Goal: Task Accomplishment & Management: Manage account settings

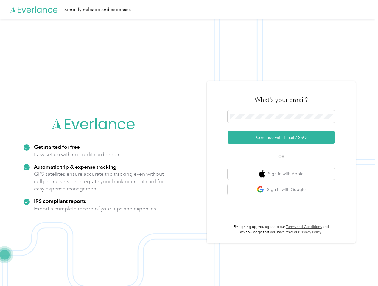
click at [189, 143] on img at bounding box center [187, 162] width 375 height 286
click at [189, 10] on div "Simplify mileage and expenses" at bounding box center [187, 9] width 375 height 19
click at [284, 137] on button "Continue with Email / SSO" at bounding box center [281, 137] width 107 height 13
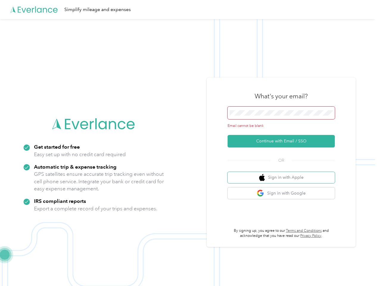
click at [284, 174] on button "Sign in with Apple" at bounding box center [281, 178] width 107 height 12
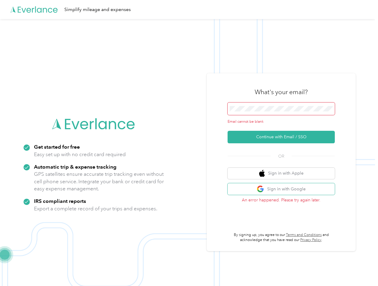
click at [284, 189] on button "Sign in with Google" at bounding box center [281, 189] width 107 height 12
